Goal: Task Accomplishment & Management: Use online tool/utility

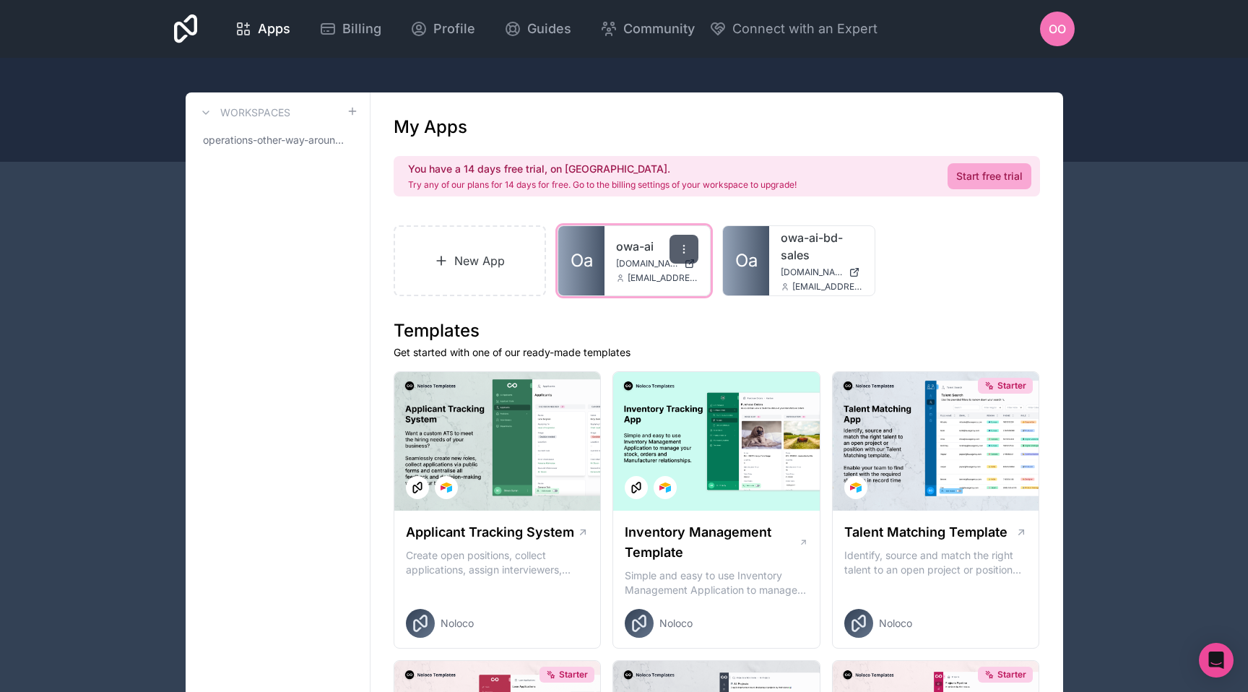
click at [682, 247] on icon at bounding box center [684, 249] width 12 height 12
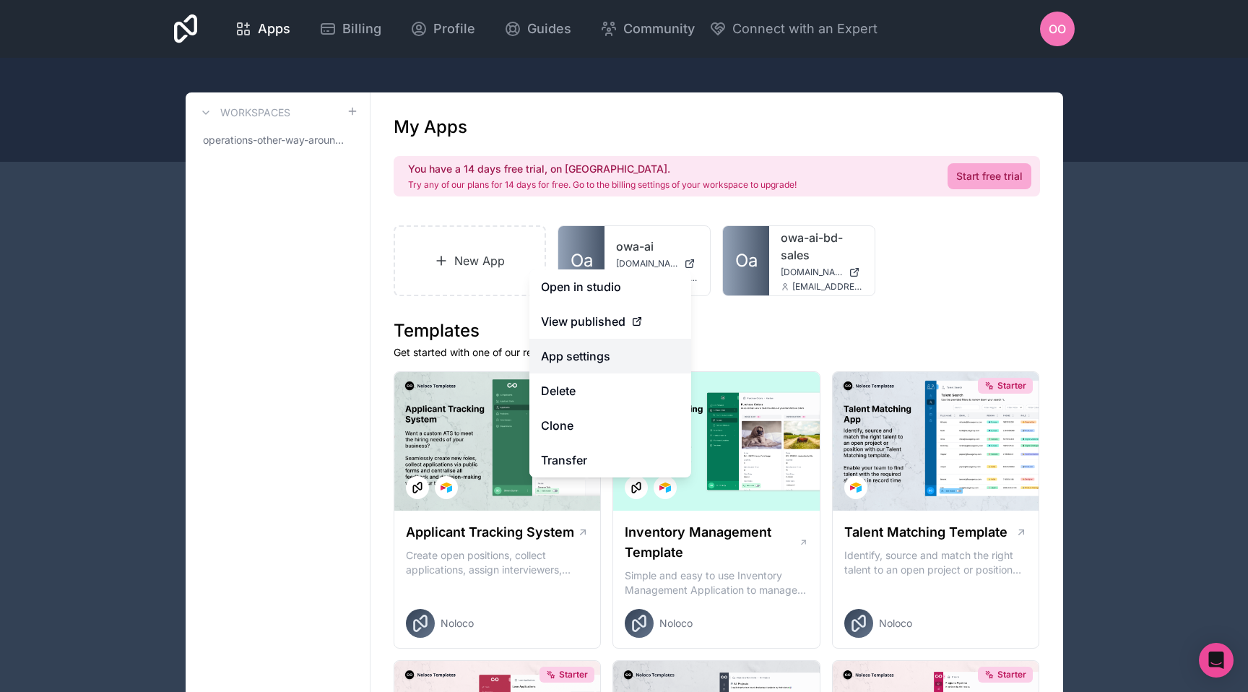
click at [605, 347] on link "App settings" at bounding box center [610, 356] width 162 height 35
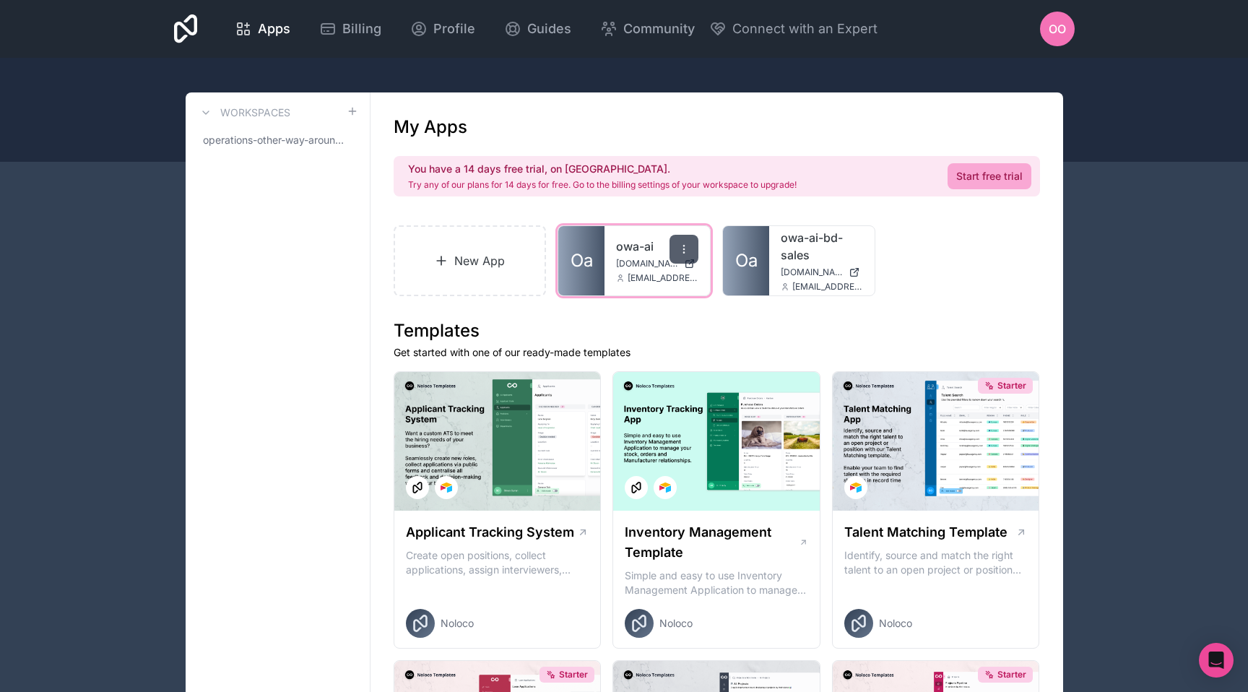
click at [683, 252] on icon at bounding box center [683, 252] width 1 height 1
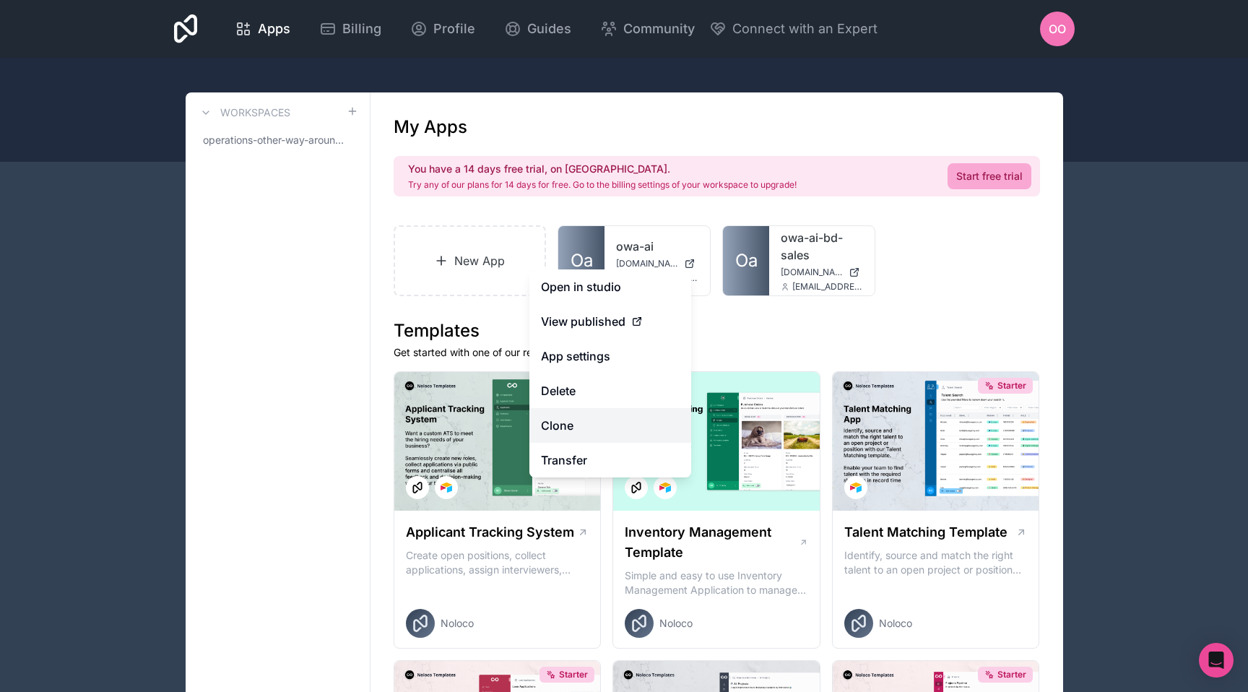
click at [625, 425] on link "Clone" at bounding box center [610, 425] width 162 height 35
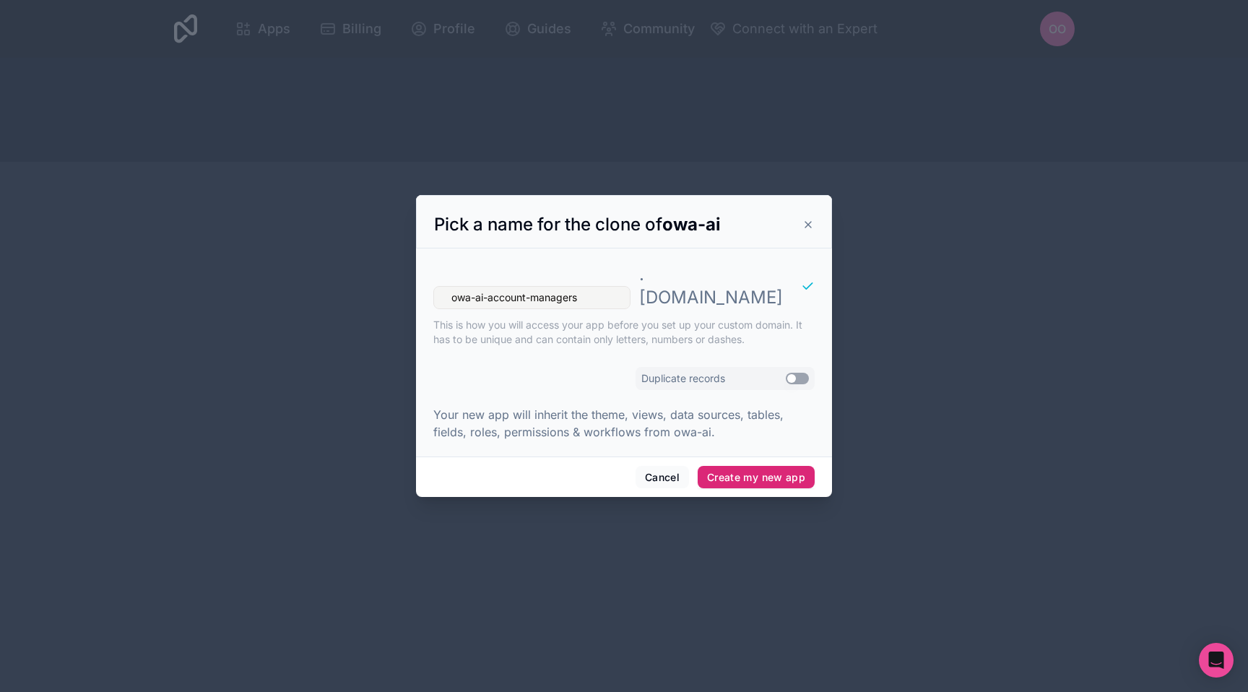
type input "owa-ai-account-managers"
click at [739, 466] on button "Create my new app" at bounding box center [756, 477] width 117 height 23
